Goal: Task Accomplishment & Management: Manage account settings

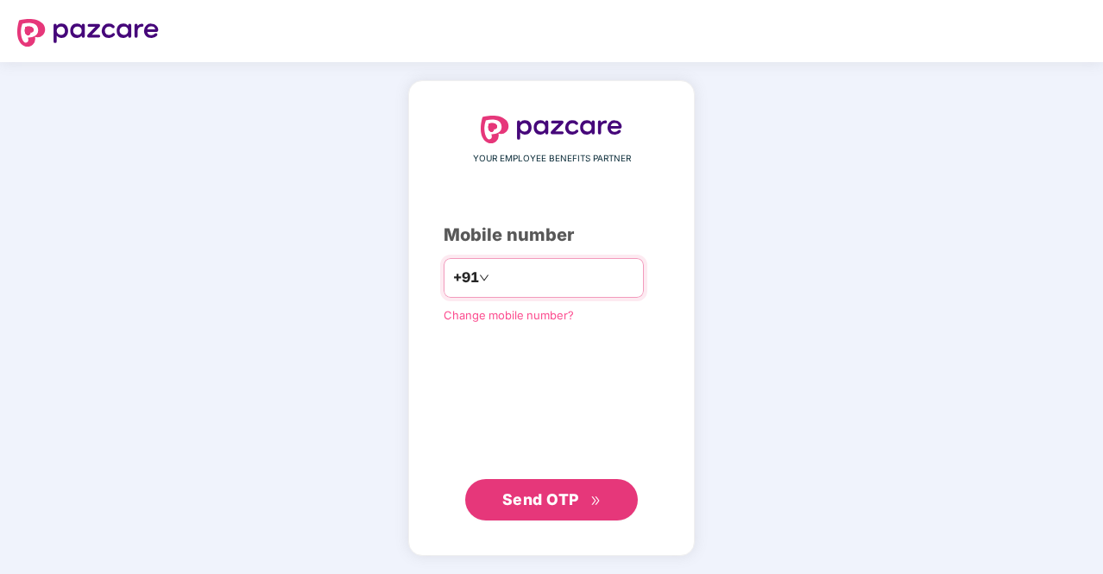
click at [627, 270] on input "number" at bounding box center [564, 278] width 142 height 28
click at [578, 284] on input "number" at bounding box center [564, 278] width 142 height 28
click at [529, 273] on input "number" at bounding box center [564, 278] width 142 height 28
click at [524, 285] on input "number" at bounding box center [564, 278] width 142 height 28
click at [525, 280] on input "number" at bounding box center [564, 278] width 142 height 28
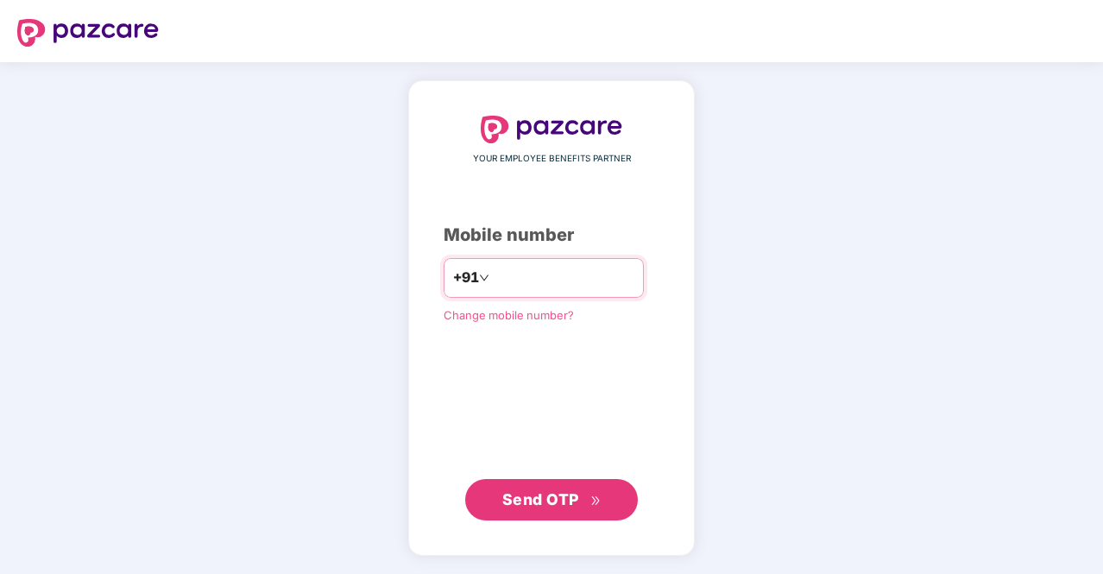
click at [479, 281] on icon "down" at bounding box center [484, 278] width 10 height 10
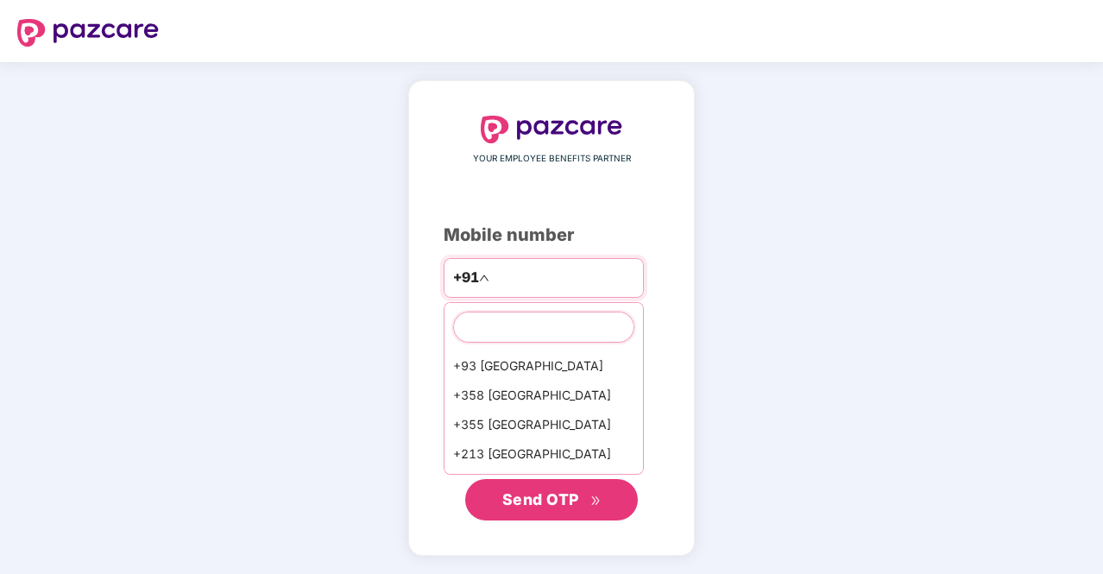
click at [522, 324] on input "text" at bounding box center [543, 327] width 181 height 31
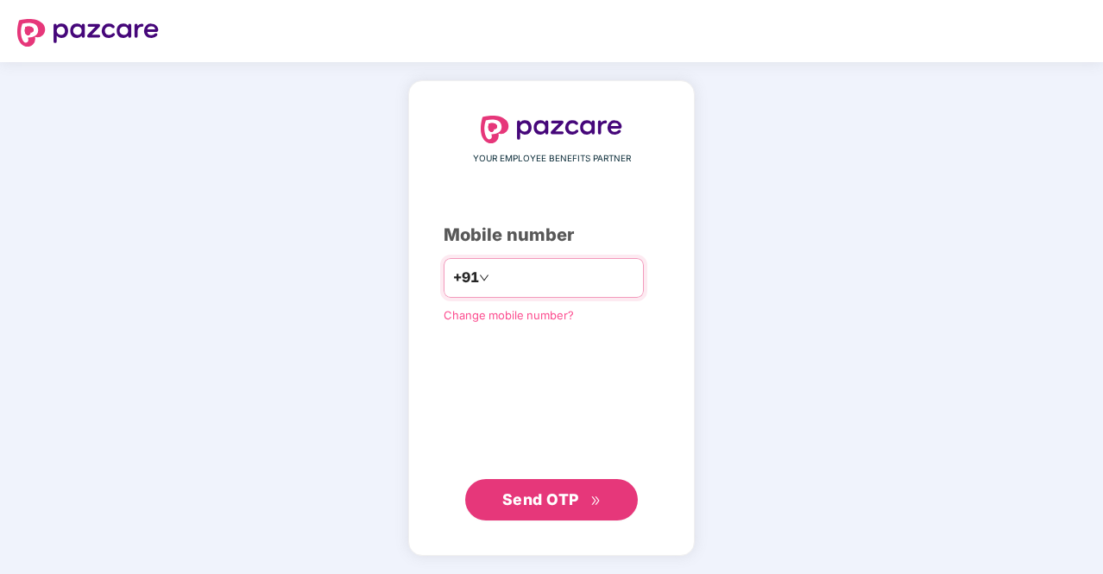
click at [523, 280] on input "number" at bounding box center [564, 278] width 142 height 28
click at [530, 280] on input "number" at bounding box center [564, 278] width 142 height 28
click at [534, 279] on input "number" at bounding box center [564, 278] width 142 height 28
click at [544, 272] on input "number" at bounding box center [564, 278] width 142 height 28
type input "**********"
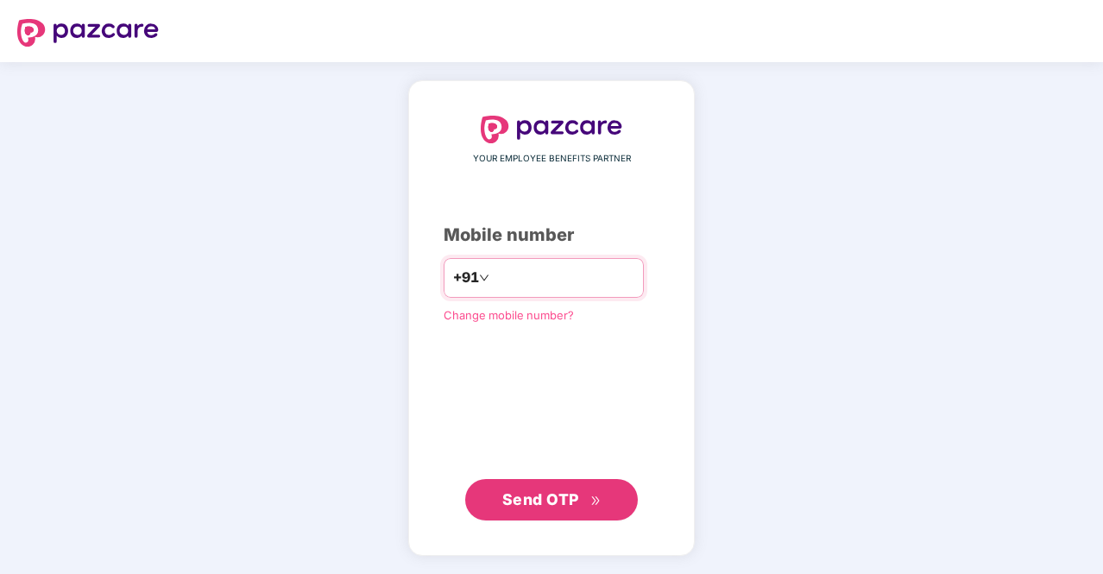
click at [578, 501] on span "Send OTP" at bounding box center [541, 499] width 77 height 18
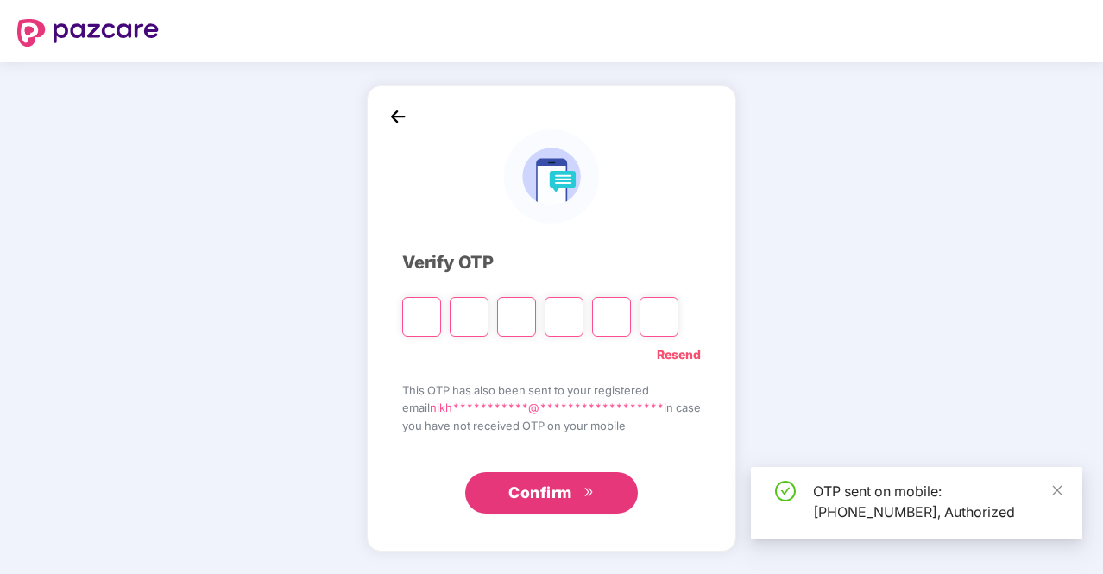
click at [430, 312] on input "Please enter verification code. Digit 1" at bounding box center [421, 317] width 39 height 40
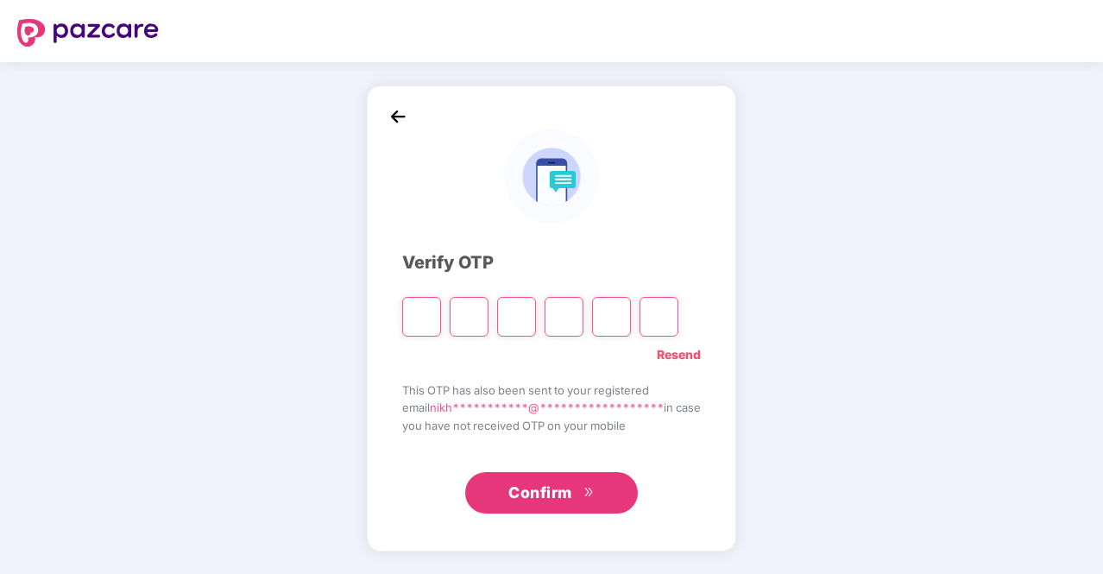
type input "*"
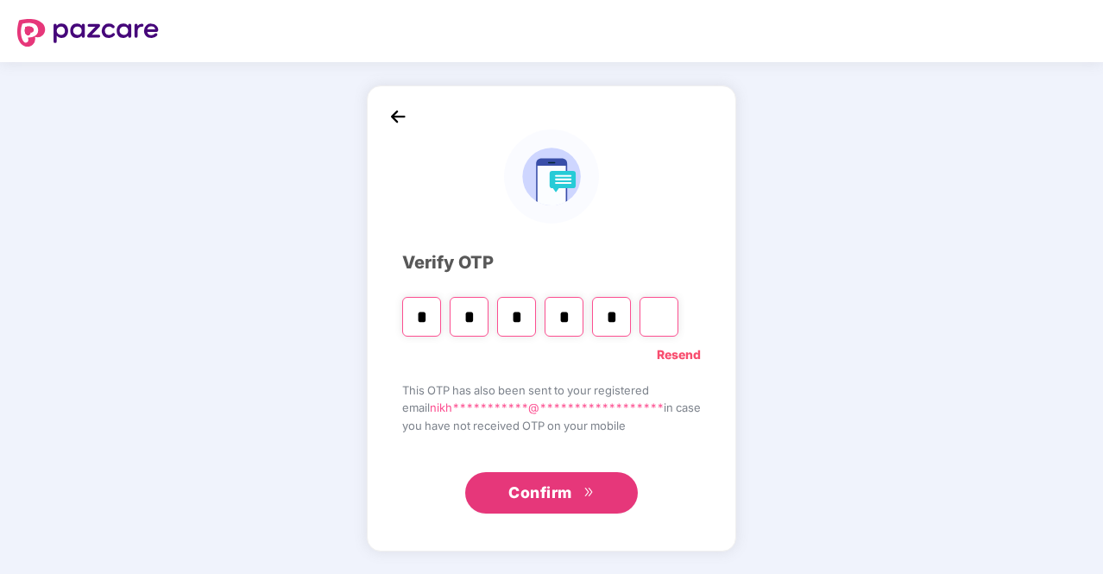
type input "*"
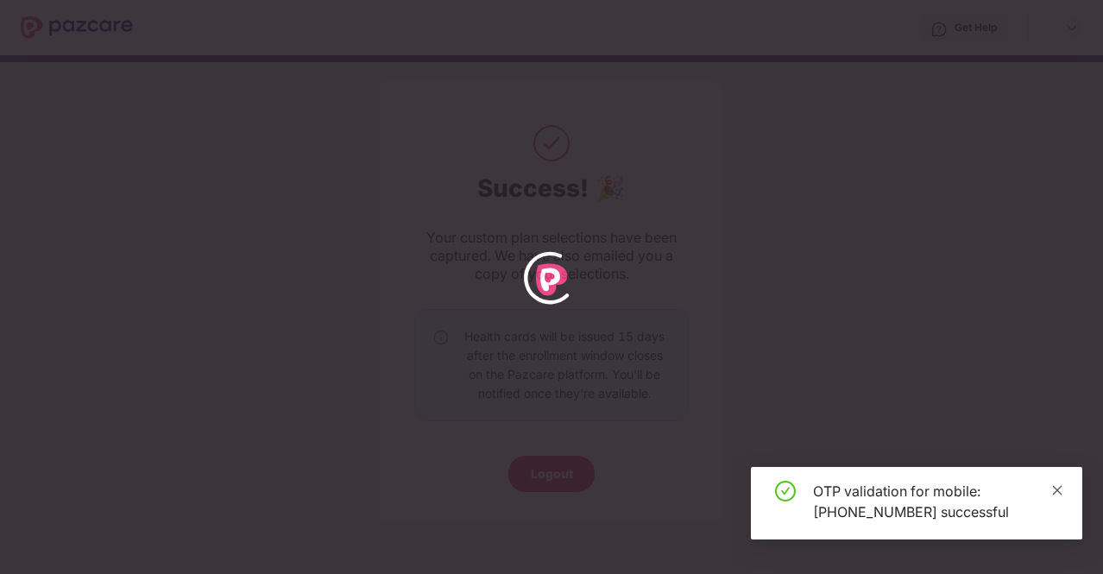
click at [1060, 486] on icon "close" at bounding box center [1058, 490] width 12 height 12
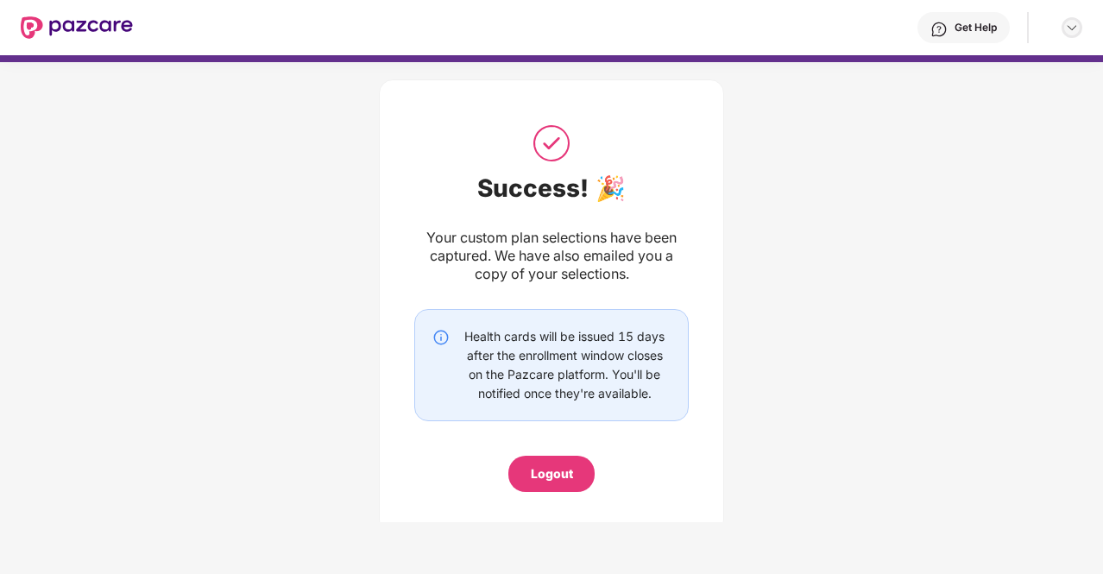
click at [1069, 23] on img at bounding box center [1072, 28] width 14 height 14
click at [1034, 178] on div "Success! 🎉 Your custom plan selections have been captured. We have also emailed…" at bounding box center [551, 303] width 1103 height 498
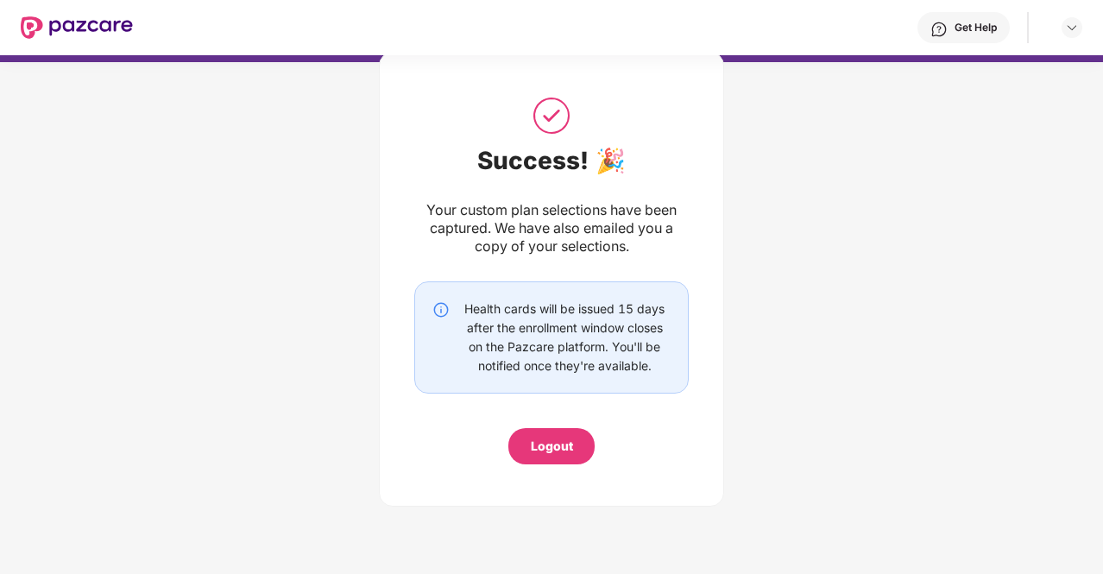
click at [549, 446] on div "Logout" at bounding box center [552, 446] width 42 height 19
